Goal: Task Accomplishment & Management: Manage account settings

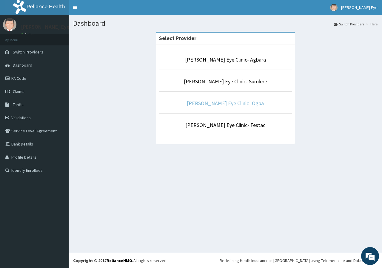
click at [219, 104] on link "[PERSON_NAME] Eye Clinic- Ogba" at bounding box center [225, 103] width 77 height 7
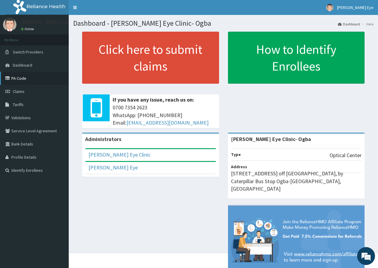
click at [19, 78] on link "PA Code" at bounding box center [34, 78] width 69 height 13
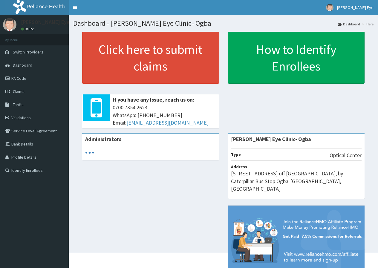
click at [76, 5] on link "Toggle navigation" at bounding box center [75, 7] width 13 height 15
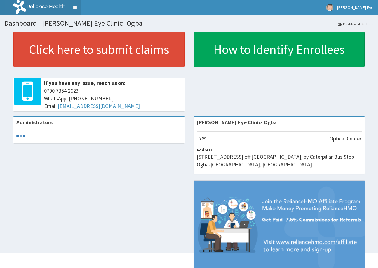
click at [74, 4] on link "Toggle navigation" at bounding box center [75, 7] width 13 height 15
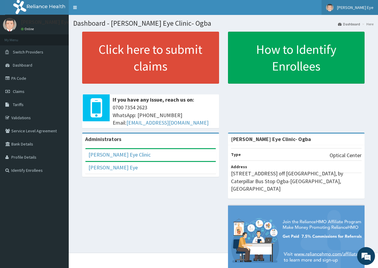
click at [364, 6] on span "[PERSON_NAME] Eye" at bounding box center [355, 7] width 36 height 5
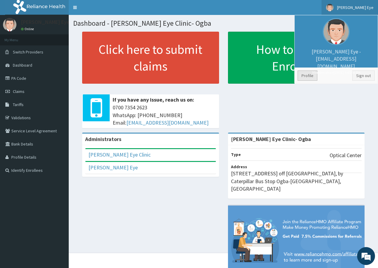
click at [311, 77] on link "Profile" at bounding box center [307, 75] width 20 height 10
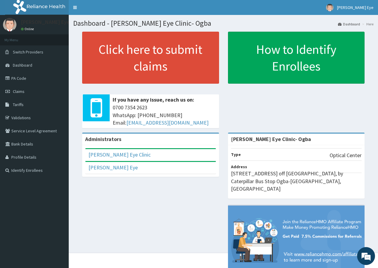
click at [132, 153] on div "[PERSON_NAME] Eye Clinic" at bounding box center [150, 155] width 130 height 12
